Goal: Information Seeking & Learning: Learn about a topic

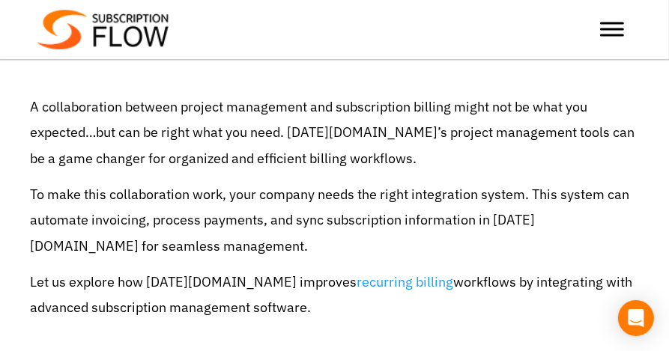
scroll to position [714, 0]
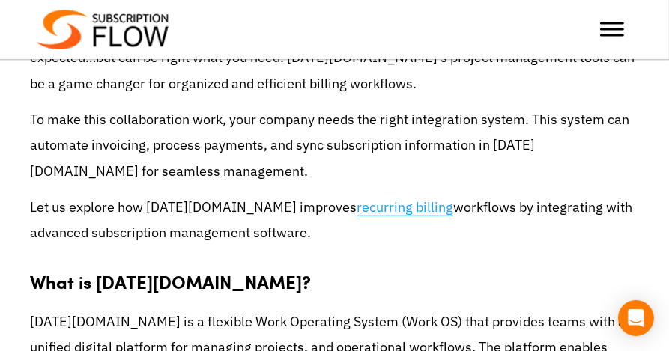
click at [356, 198] on link "recurring billing" at bounding box center [404, 207] width 97 height 18
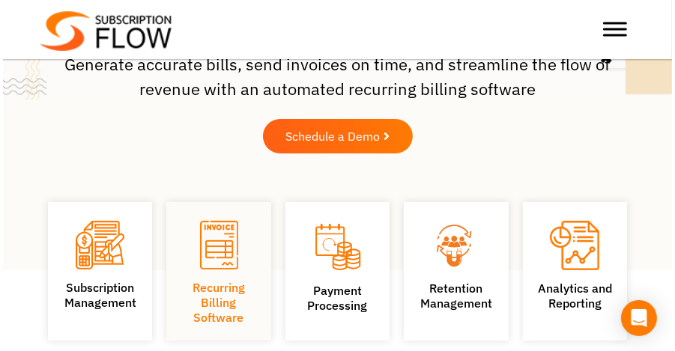
scroll to position [150, 0]
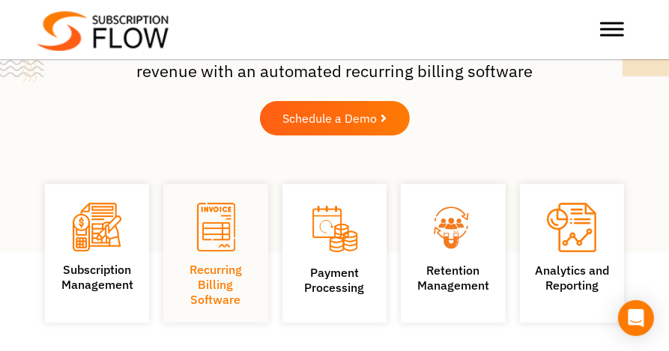
click at [317, 118] on span "Schedule a Demo" at bounding box center [329, 118] width 94 height 12
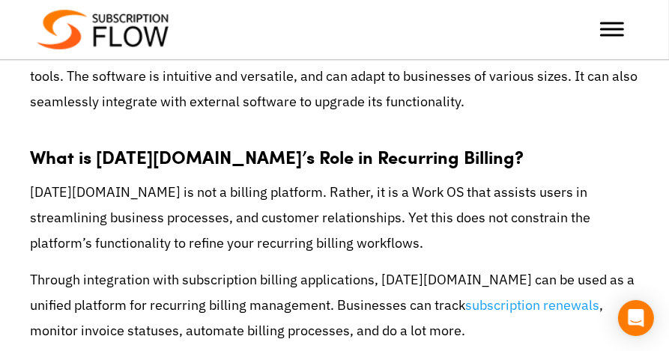
scroll to position [1164, 0]
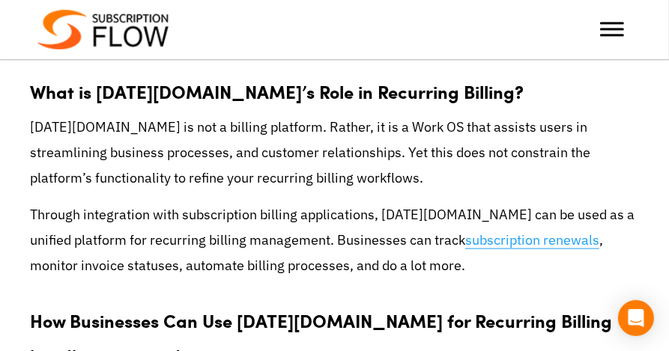
click at [503, 231] on link "subscription renewals" at bounding box center [532, 240] width 134 height 18
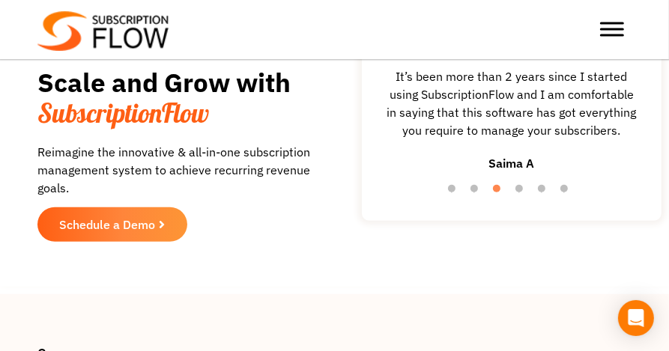
scroll to position [3557, 0]
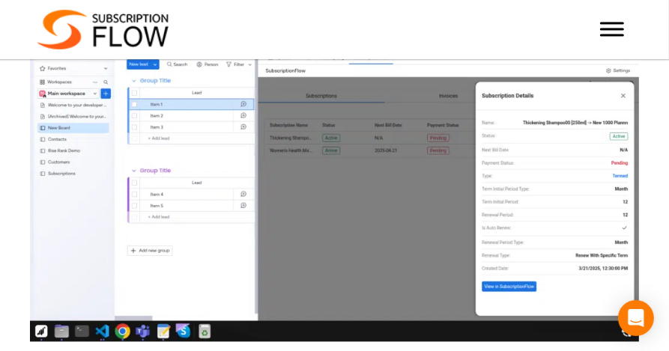
scroll to position [1800, 0]
